Goal: Task Accomplishment & Management: Use online tool/utility

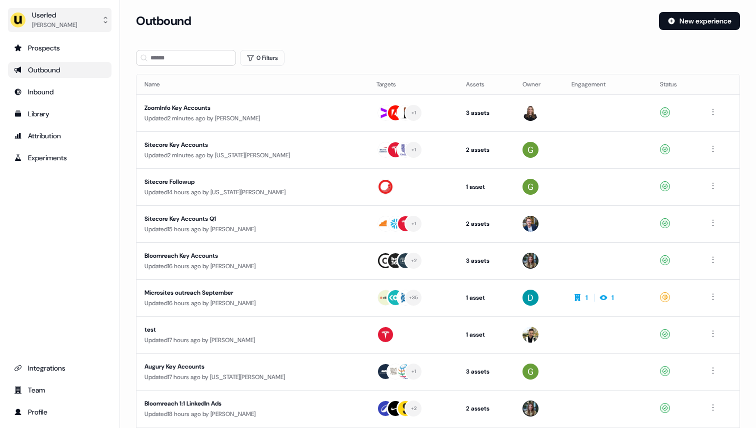
click at [39, 19] on div "Userled" at bounding box center [54, 15] width 45 height 10
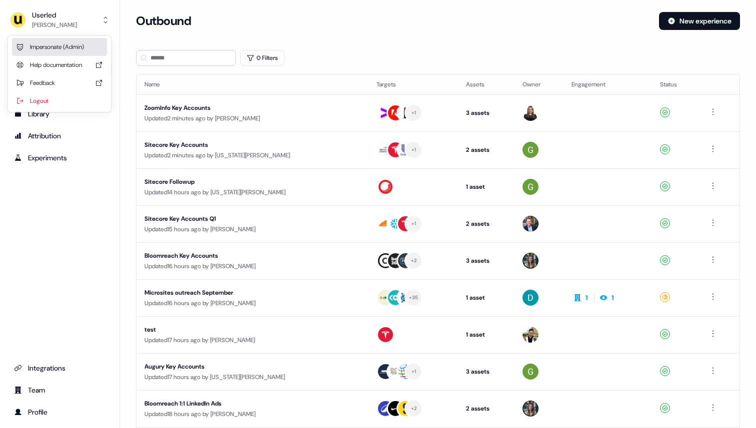
click at [63, 43] on div "Impersonate (Admin)" at bounding box center [59, 47] width 95 height 18
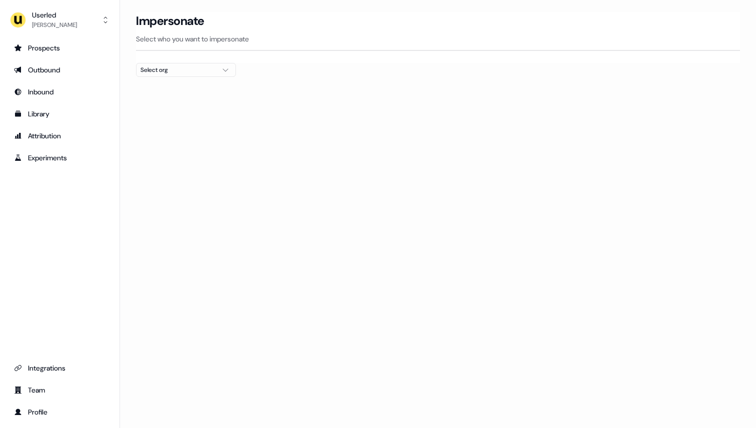
click at [196, 71] on div "Select org" at bounding box center [177, 70] width 75 height 10
type input "*****"
click at [190, 104] on div "Canva" at bounding box center [185, 106] width 99 height 16
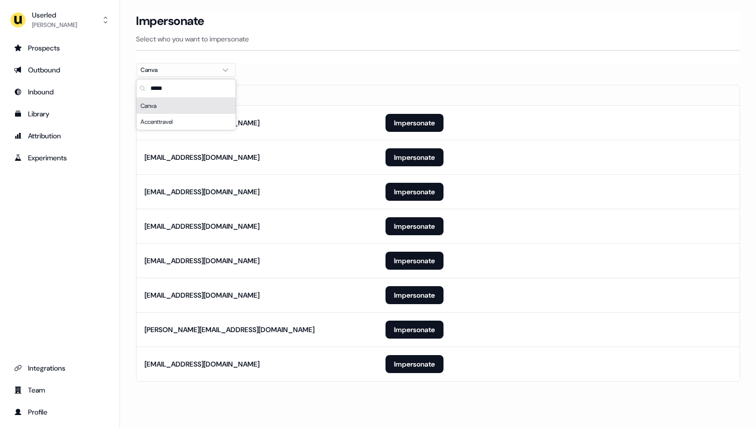
click at [359, 44] on div "Impersonate Select who you want to impersonate" at bounding box center [438, 31] width 604 height 39
click at [426, 365] on button "Impersonate" at bounding box center [414, 364] width 58 height 18
